Goal: Browse casually

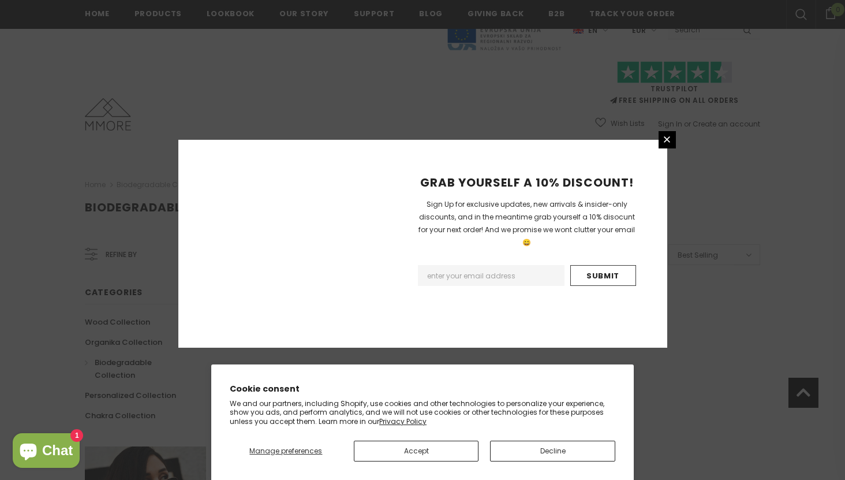
scroll to position [703, 0]
